Goal: Task Accomplishment & Management: Complete application form

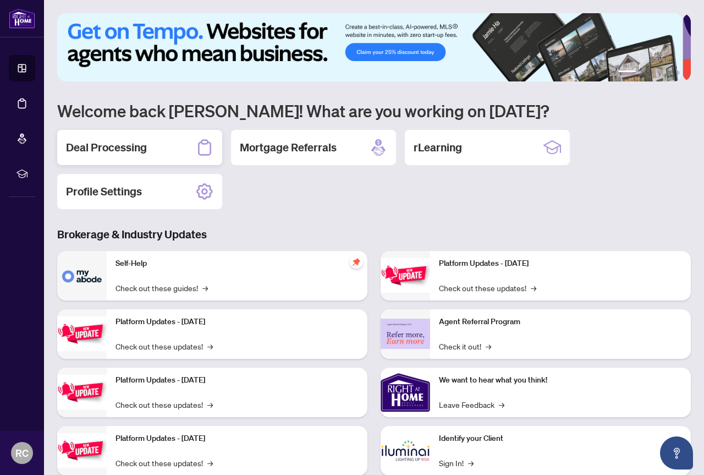
click at [138, 148] on h2 "Deal Processing" at bounding box center [106, 147] width 81 height 15
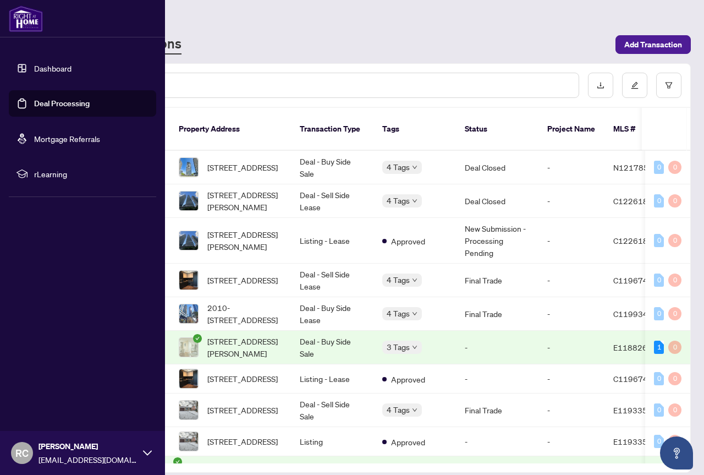
click at [41, 67] on link "Dashboard" at bounding box center [52, 68] width 37 height 10
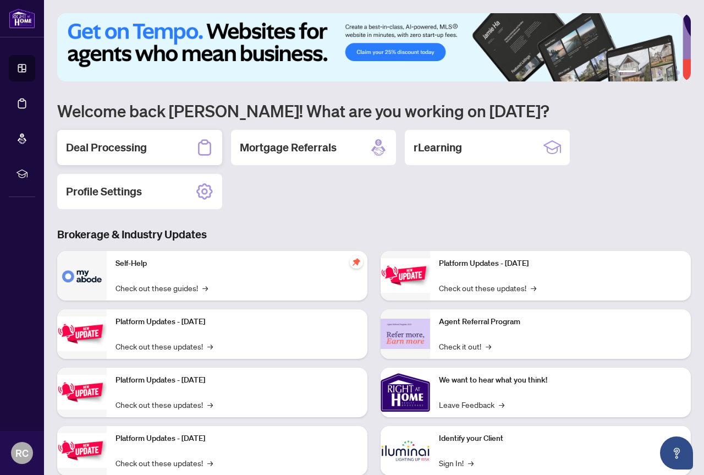
click at [125, 149] on h2 "Deal Processing" at bounding box center [106, 147] width 81 height 15
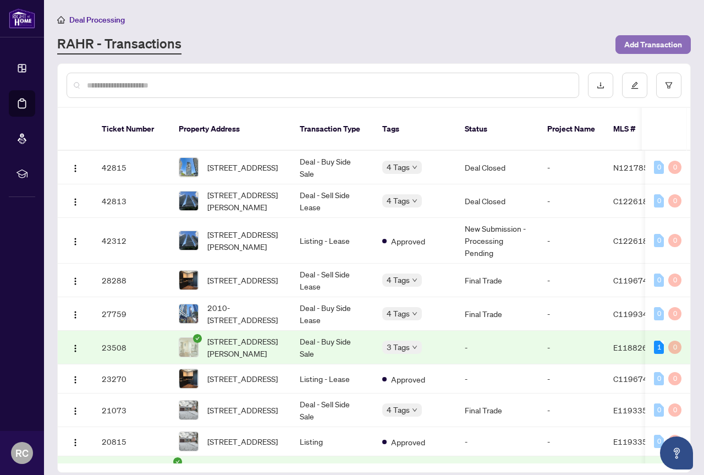
click at [640, 42] on span "Add Transaction" at bounding box center [653, 45] width 58 height 18
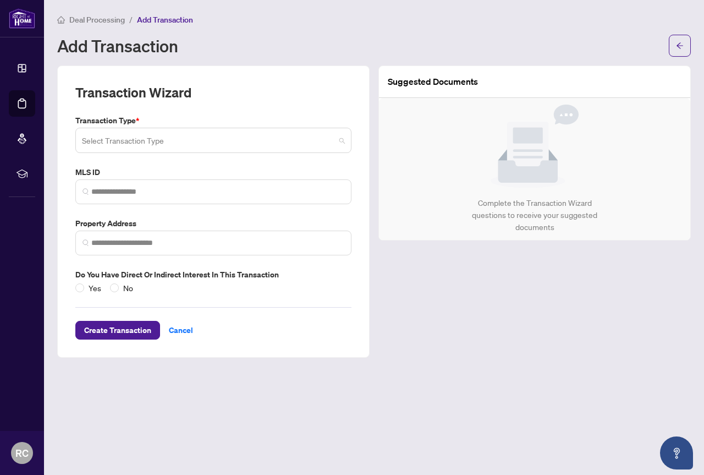
click at [122, 145] on input "search" at bounding box center [208, 142] width 253 height 24
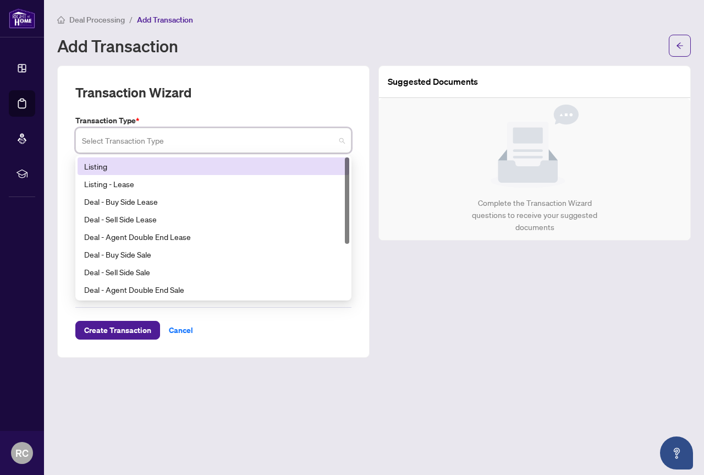
click at [128, 166] on div "Listing" at bounding box center [213, 166] width 258 height 12
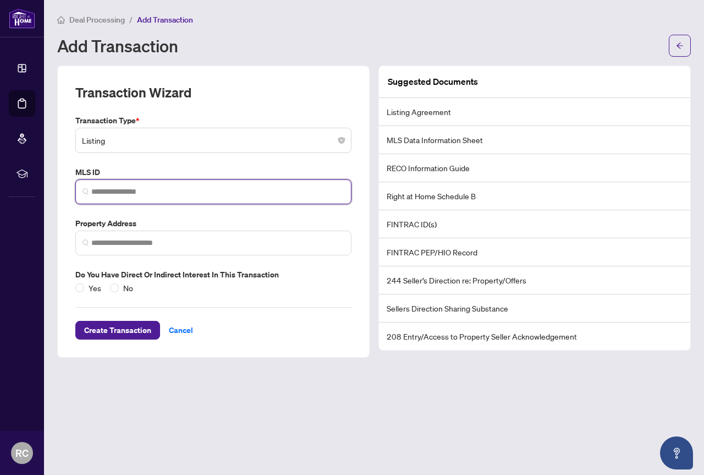
click at [113, 191] on input "search" at bounding box center [217, 192] width 253 height 12
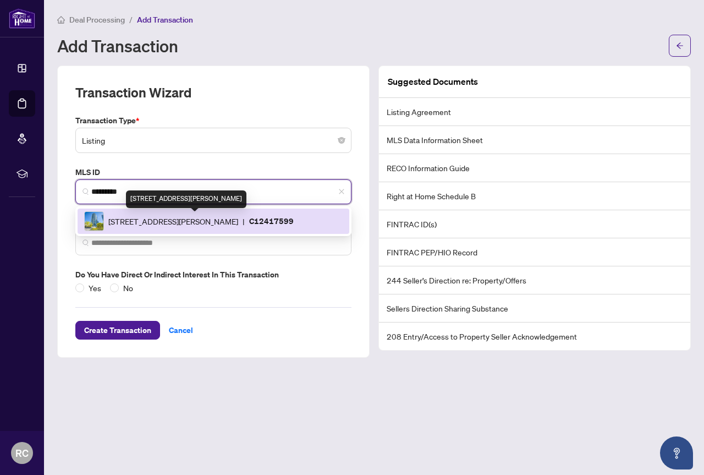
click at [127, 221] on span "[STREET_ADDRESS][PERSON_NAME]" at bounding box center [173, 221] width 130 height 12
type input "*********"
click at [127, 221] on label "Property Address" at bounding box center [213, 223] width 276 height 12
type input "**********"
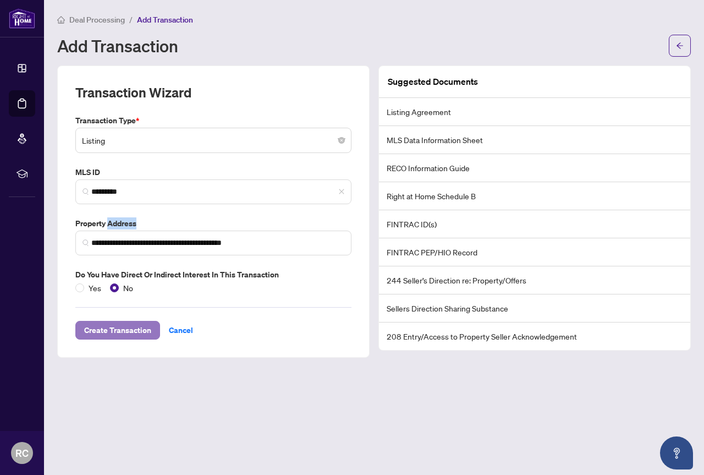
click at [119, 331] on span "Create Transaction" at bounding box center [117, 330] width 67 height 18
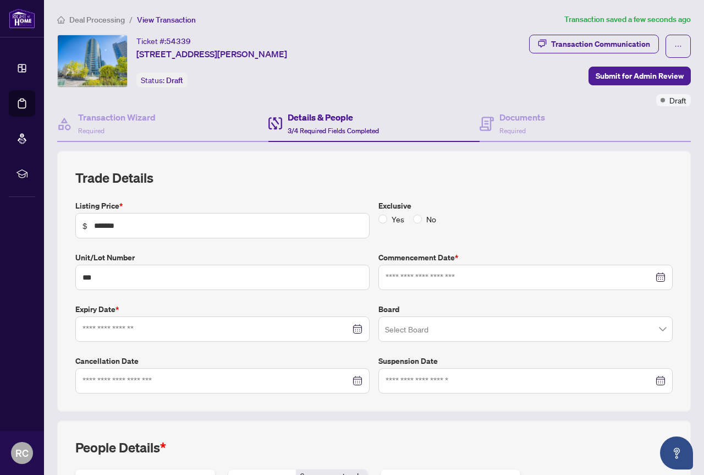
type input "**********"
click at [505, 121] on h4 "Documents" at bounding box center [522, 117] width 46 height 13
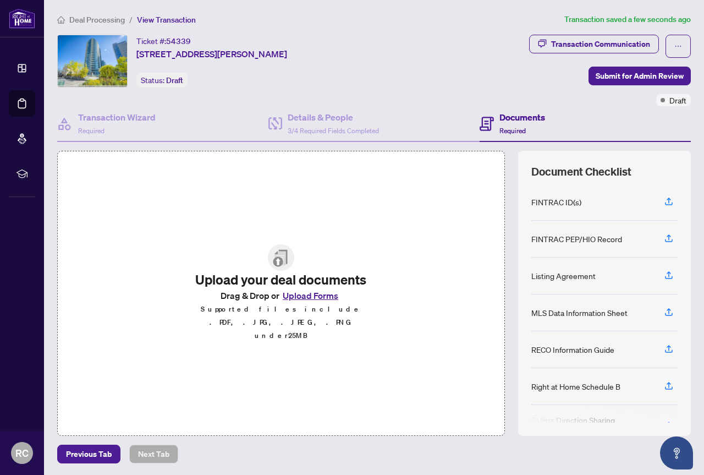
click at [299, 302] on button "Upload Forms" at bounding box center [310, 295] width 62 height 14
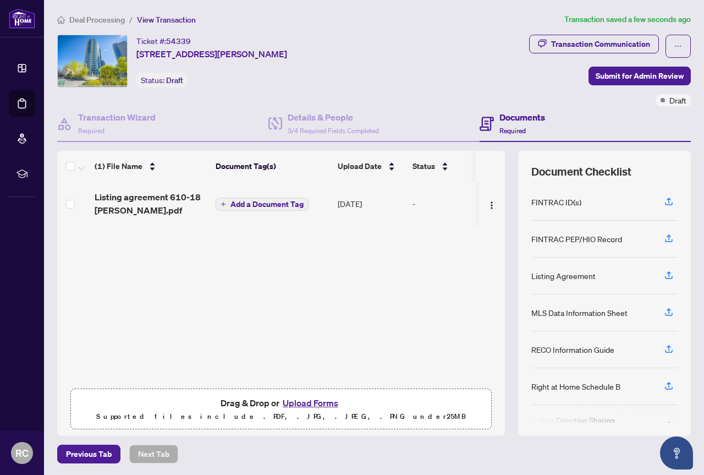
click at [260, 200] on span "Add a Document Tag" at bounding box center [266, 204] width 73 height 8
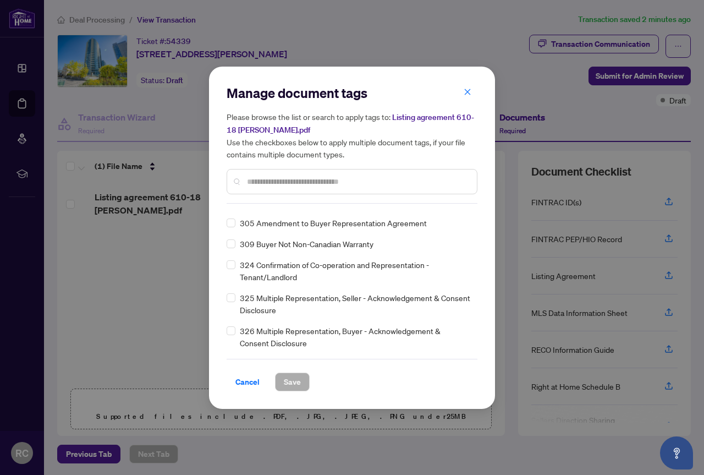
scroll to position [4729, 0]
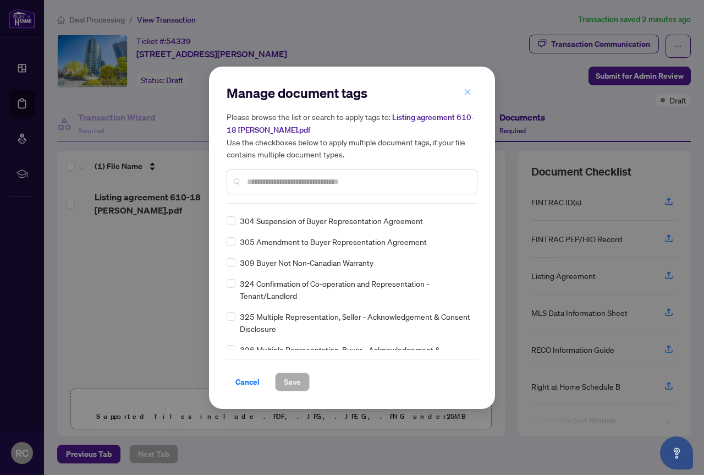
click at [467, 94] on icon "close" at bounding box center [468, 92] width 8 height 8
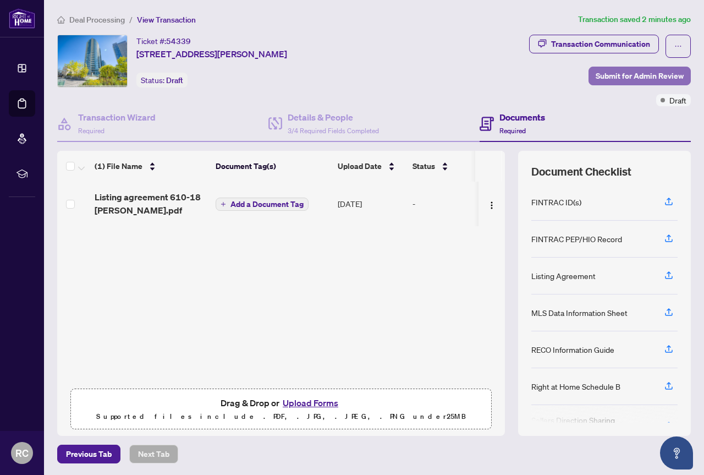
click at [614, 75] on span "Submit for Admin Review" at bounding box center [640, 76] width 88 height 18
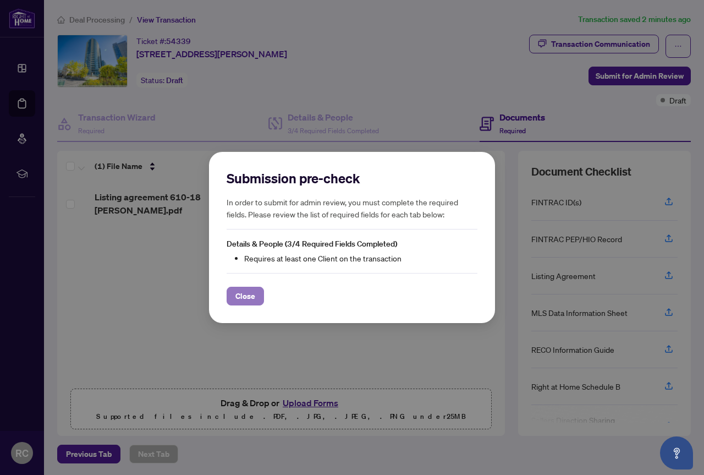
click at [246, 296] on span "Close" at bounding box center [245, 296] width 20 height 18
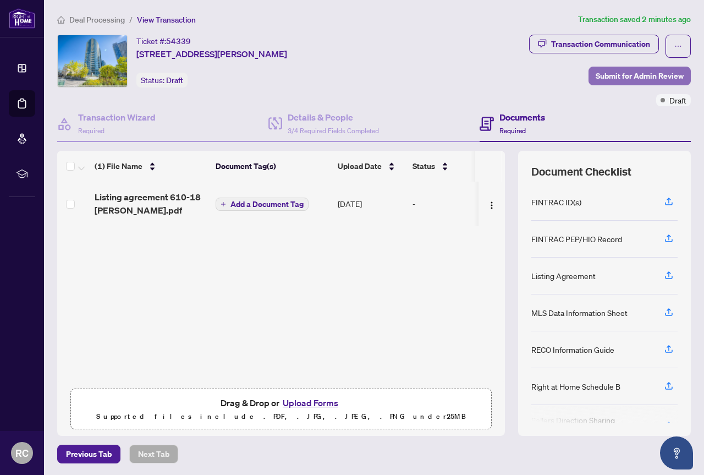
click at [605, 75] on span "Submit for Admin Review" at bounding box center [640, 76] width 88 height 18
click at [0, 0] on div "Submission pre-check In order to submit for admin review, you must complete the…" at bounding box center [0, 0] width 0 height 0
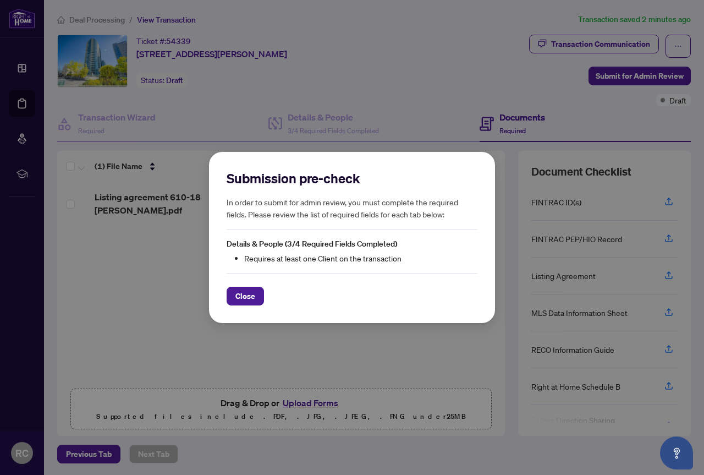
click at [294, 257] on li "Requires at least one Client on the transaction" at bounding box center [360, 258] width 233 height 12
click at [245, 295] on span "Close" at bounding box center [245, 296] width 20 height 18
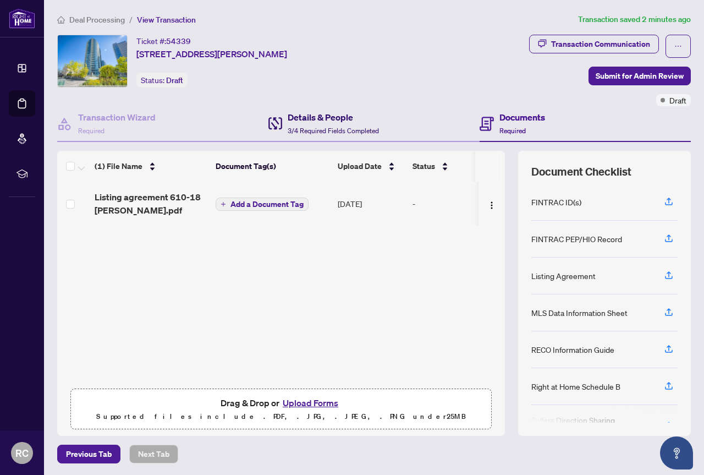
click at [303, 124] on div "Details & People 3/4 Required Fields Completed" at bounding box center [333, 124] width 91 height 26
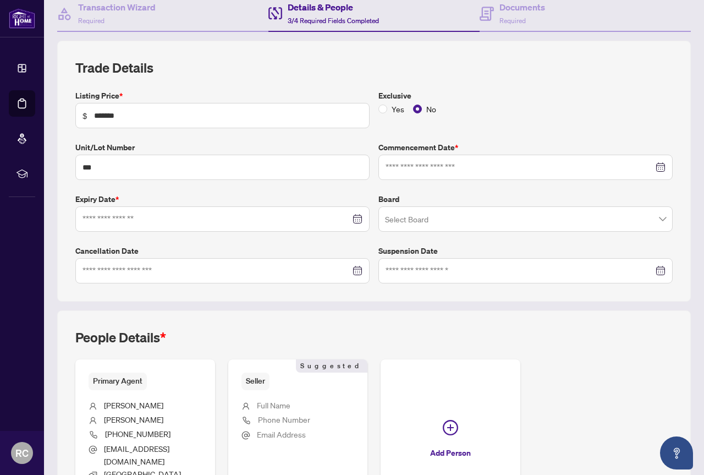
type input "**********"
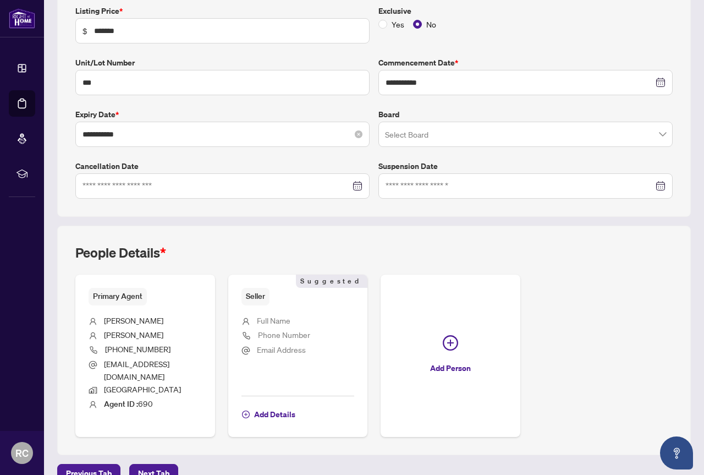
scroll to position [204, 0]
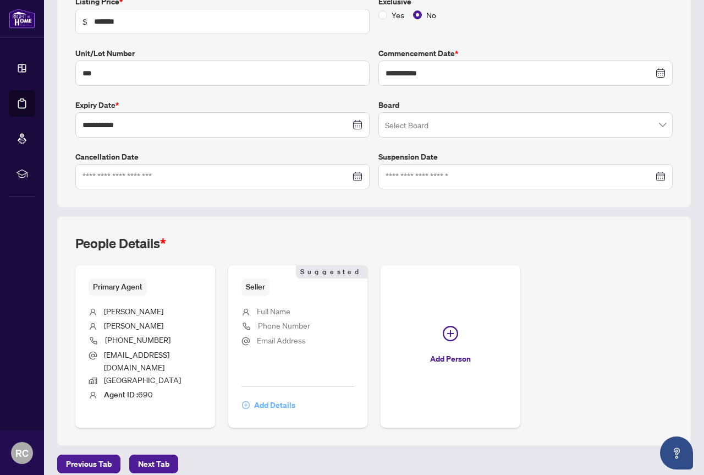
click at [295, 396] on span "Add Details" at bounding box center [274, 405] width 41 height 18
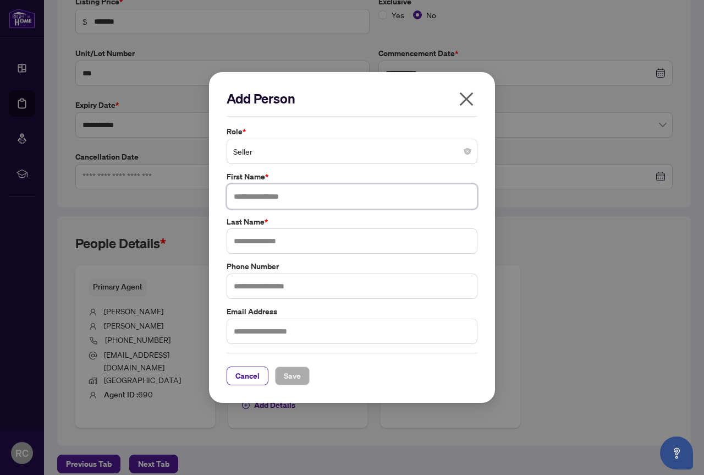
click at [252, 197] on input "text" at bounding box center [352, 196] width 251 height 25
type input "****"
click at [255, 239] on input "text" at bounding box center [352, 240] width 251 height 25
type input "***"
click at [291, 379] on span "Save" at bounding box center [292, 376] width 17 height 18
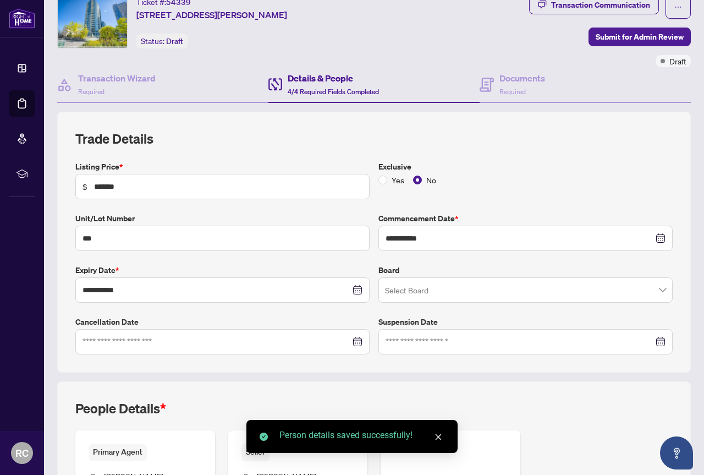
scroll to position [0, 0]
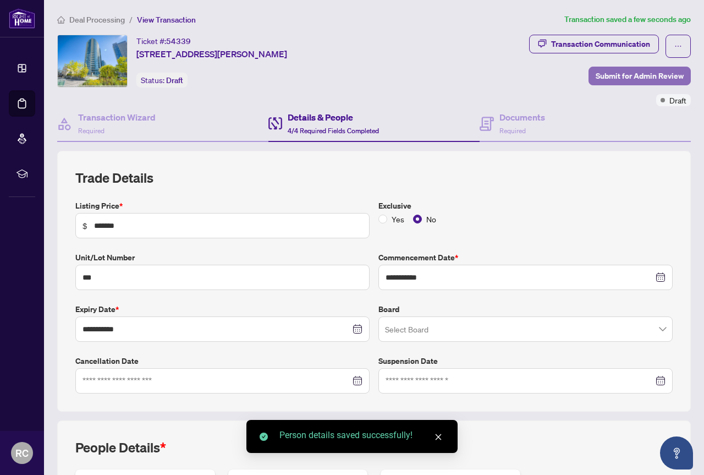
click at [620, 77] on span "Submit for Admin Review" at bounding box center [640, 76] width 88 height 18
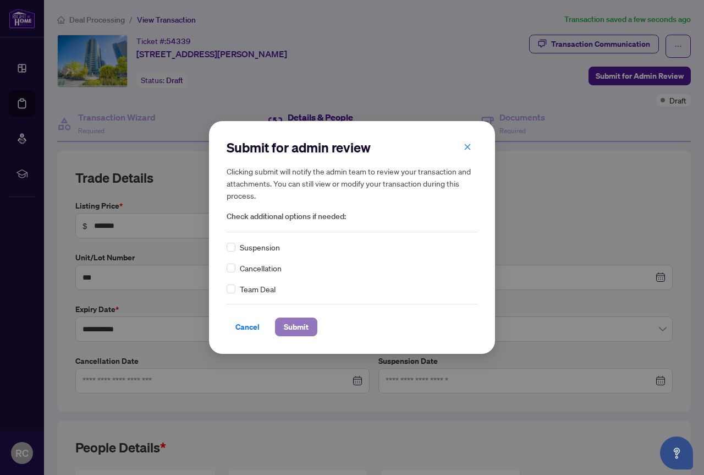
click at [296, 323] on span "Submit" at bounding box center [296, 327] width 25 height 18
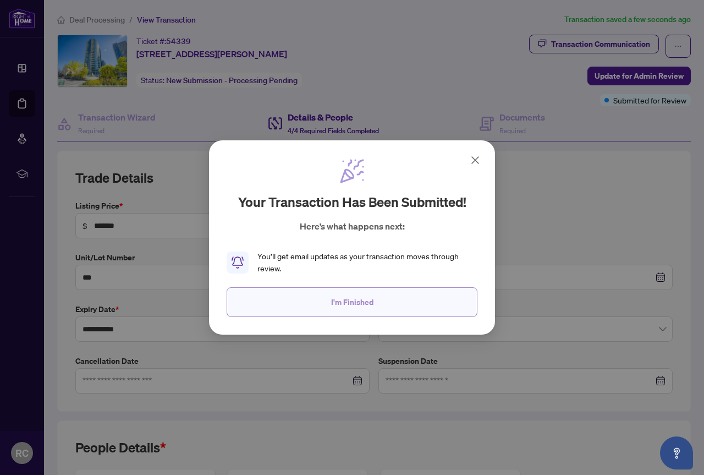
click at [361, 307] on span "I'm Finished" at bounding box center [352, 302] width 42 height 18
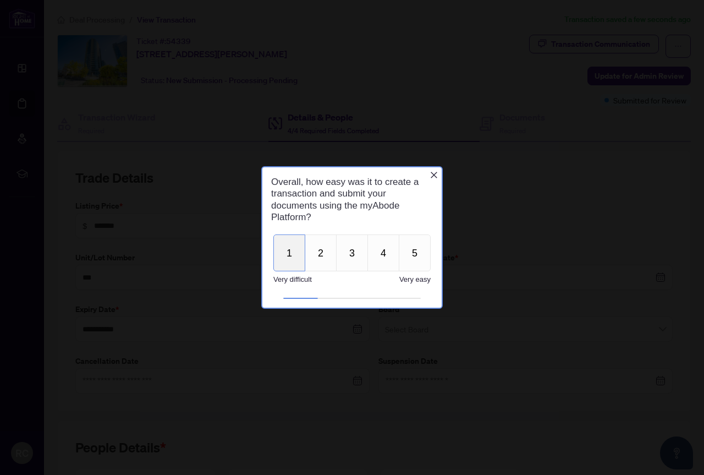
click at [287, 255] on button "1" at bounding box center [289, 252] width 32 height 37
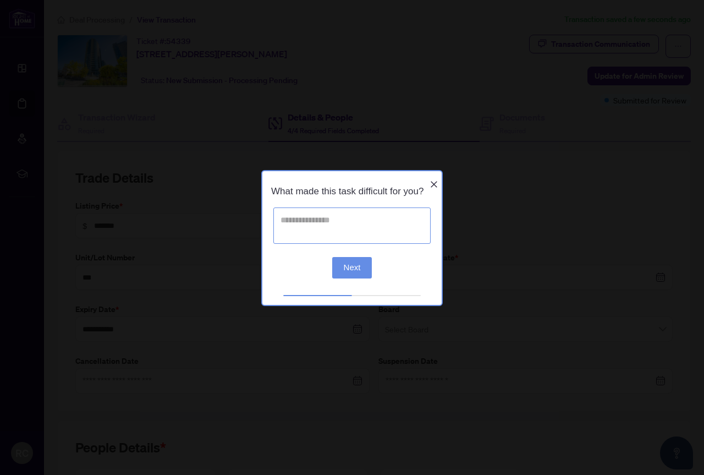
click at [297, 223] on textarea at bounding box center [351, 225] width 157 height 36
click at [354, 273] on button "Next" at bounding box center [352, 266] width 40 height 21
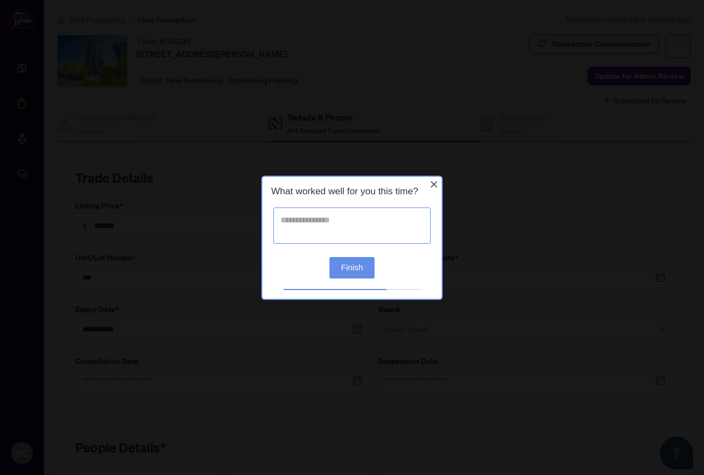
click at [281, 217] on textarea at bounding box center [351, 225] width 157 height 36
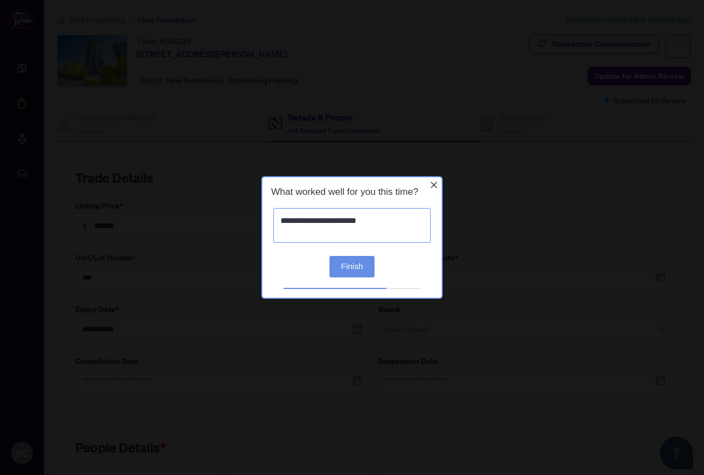
type textarea "**********"
click at [353, 267] on button "Finish" at bounding box center [351, 266] width 45 height 21
